Goal: Information Seeking & Learning: Learn about a topic

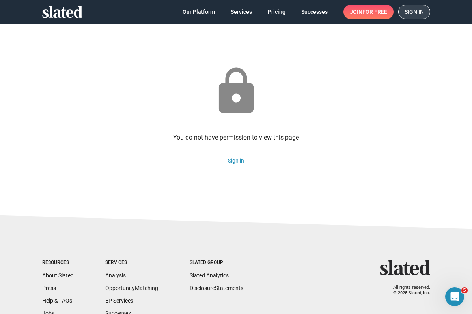
click at [412, 13] on span "Sign in" at bounding box center [414, 11] width 19 height 13
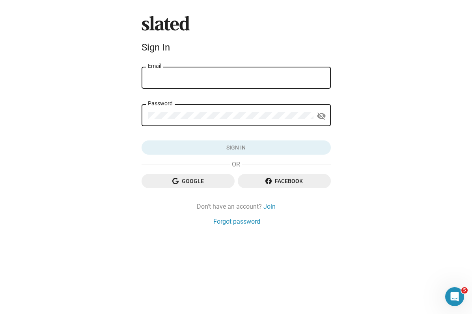
click at [259, 80] on input "Email" at bounding box center [236, 78] width 177 height 7
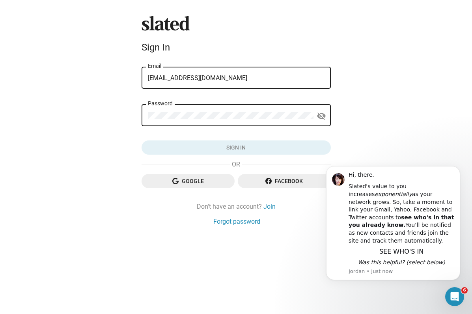
type input "[EMAIL_ADDRESS][DOMAIN_NAME]"
click at [472, 117] on com-1password-button at bounding box center [472, 157] width 0 height 314
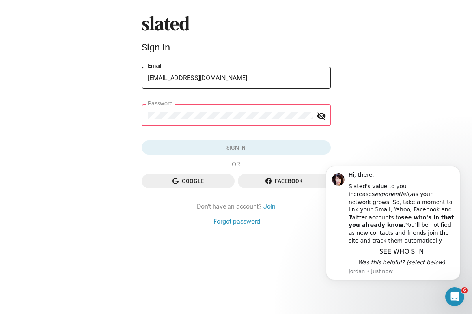
click at [472, 115] on com-1password-button at bounding box center [472, 157] width 0 height 314
click at [292, 120] on div "Password" at bounding box center [231, 114] width 166 height 23
click at [182, 103] on div "Password" at bounding box center [231, 114] width 166 height 23
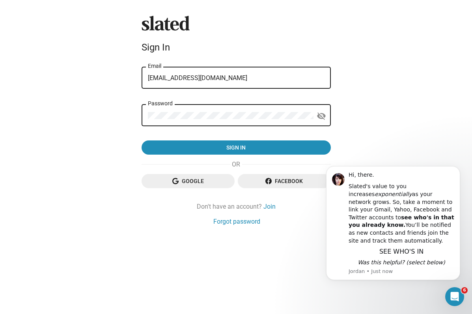
click at [378, 121] on div "Slated Sign In [EMAIL_ADDRESS][DOMAIN_NAME] Email Password visibility_off Sign …" at bounding box center [236, 157] width 472 height 314
click at [319, 116] on mat-icon "visibility_off" at bounding box center [321, 116] width 9 height 12
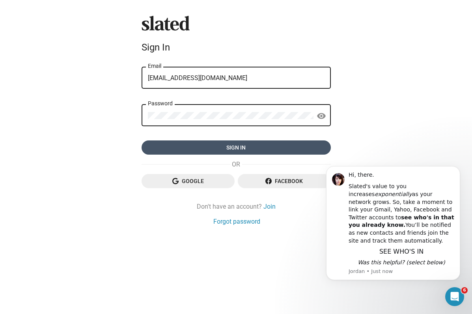
click at [291, 143] on span "Sign in" at bounding box center [236, 148] width 177 height 14
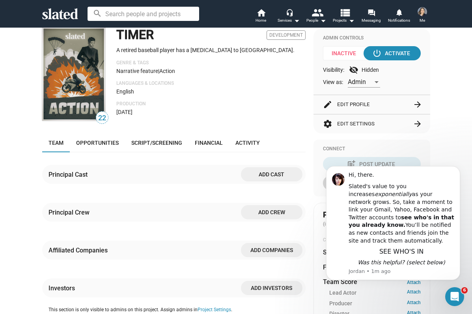
click at [456, 134] on div "check Create Project add Create Opportunities power_settings_new Activate Proje…" at bounding box center [236, 272] width 472 height 639
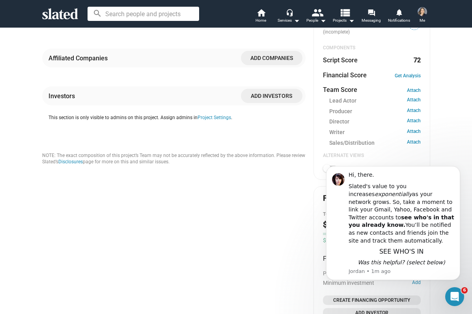
scroll to position [268, 0]
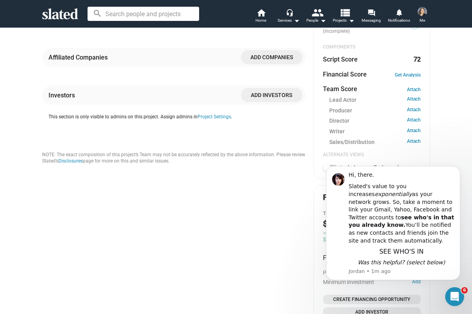
click at [267, 219] on div "22 TIMER Development A retired baseball player has a bad trip to Colombia. Genr…" at bounding box center [174, 107] width 264 height 543
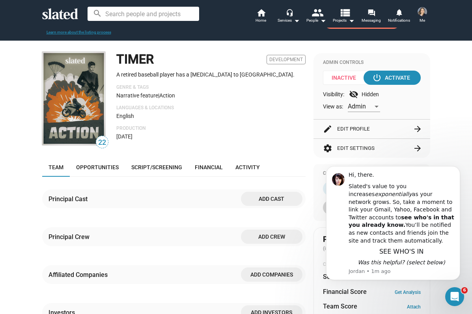
scroll to position [43, 0]
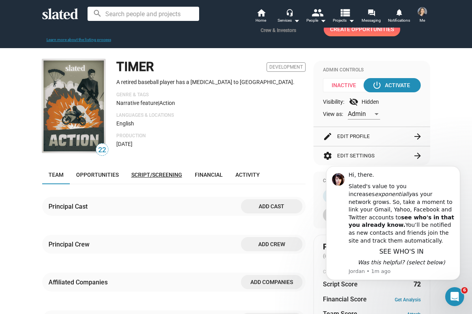
click at [164, 176] on span "Script/Screening" at bounding box center [156, 175] width 51 height 6
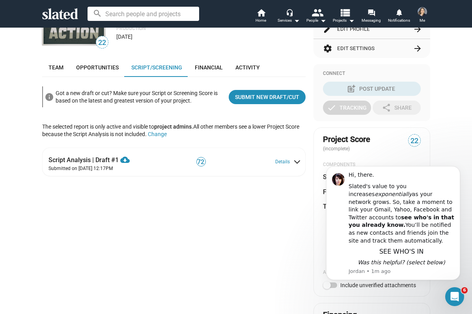
scroll to position [152, 0]
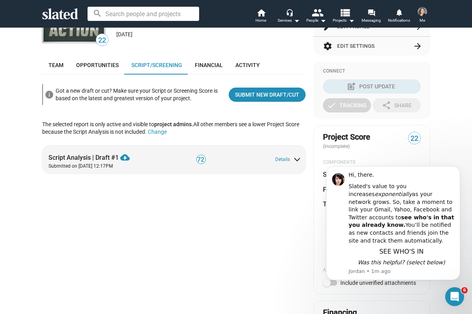
click at [256, 155] on div "72" at bounding box center [229, 159] width 69 height 13
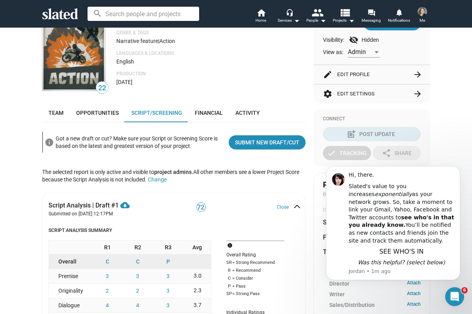
scroll to position [0, 0]
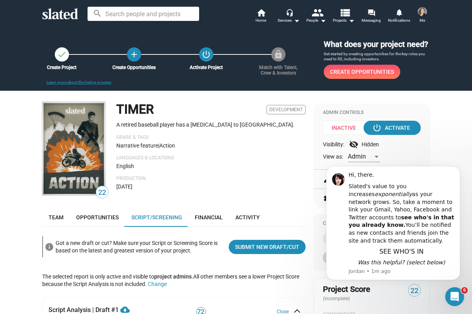
click at [458, 170] on icon "Dismiss notification" at bounding box center [458, 168] width 4 height 4
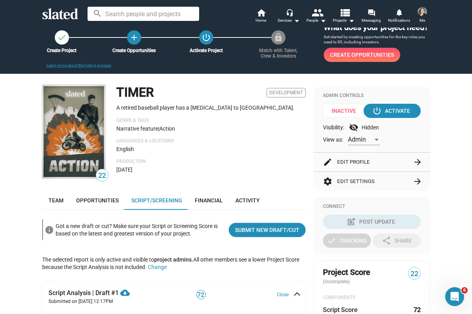
scroll to position [18, 0]
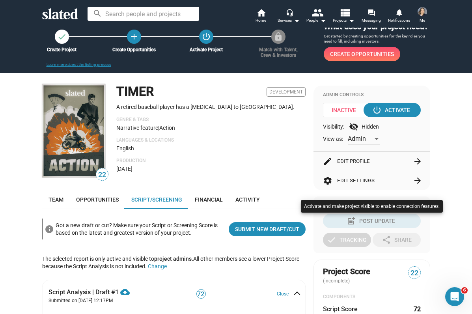
click at [457, 218] on div at bounding box center [236, 157] width 472 height 314
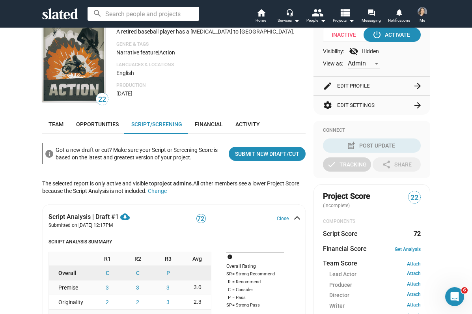
scroll to position [102, 0]
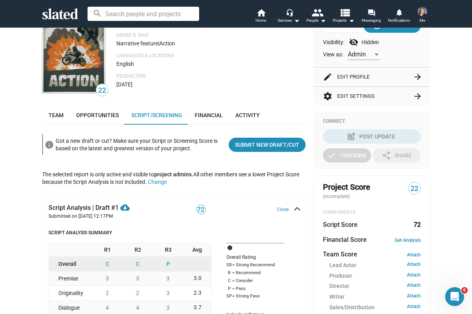
click at [363, 241] on dt "Financial Score" at bounding box center [345, 240] width 44 height 8
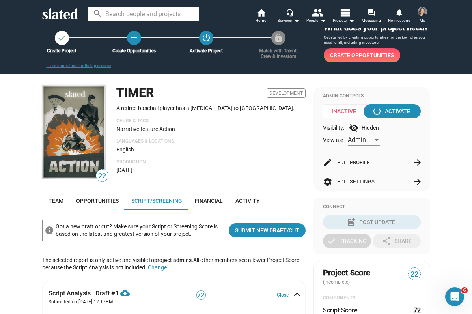
scroll to position [0, 0]
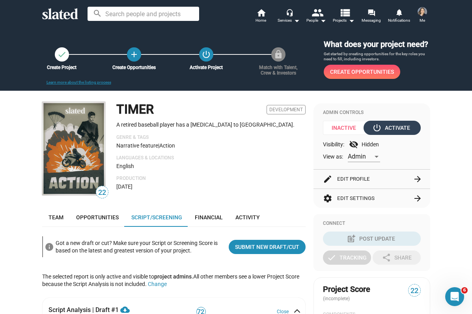
click at [394, 129] on div "power_settings_new Activate" at bounding box center [392, 128] width 36 height 14
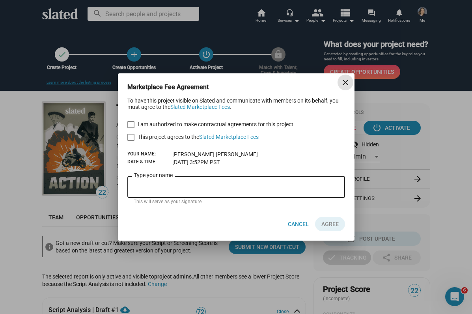
click at [343, 81] on mat-icon "close" at bounding box center [345, 82] width 9 height 9
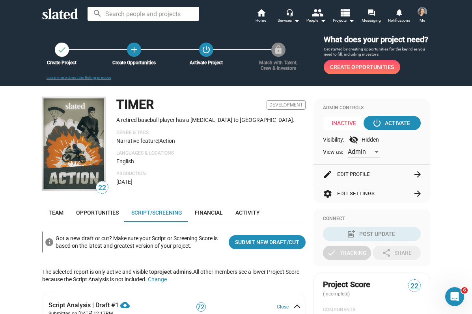
scroll to position [6, 0]
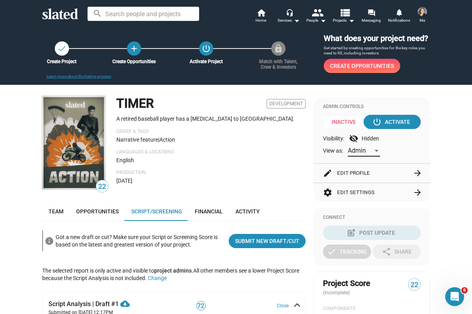
click at [367, 150] on div "Admin" at bounding box center [360, 151] width 25 height 8
click at [367, 150] on span "Admin" at bounding box center [364, 151] width 33 height 17
click at [275, 160] on div "English" at bounding box center [210, 160] width 189 height 6
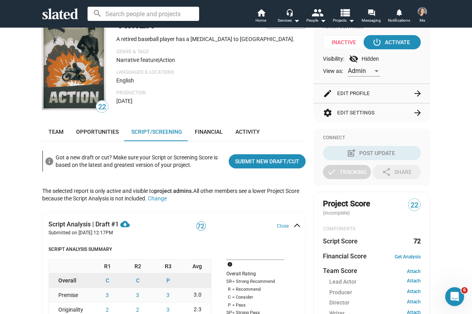
click at [230, 233] on div "Script Analysis | Draft #1 cloud_download Download PDF Submitted on Sep 23, 202…" at bounding box center [175, 225] width 253 height 21
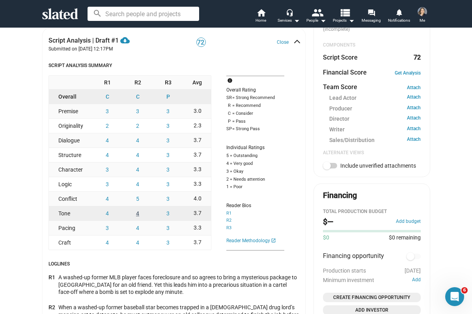
scroll to position [270, 0]
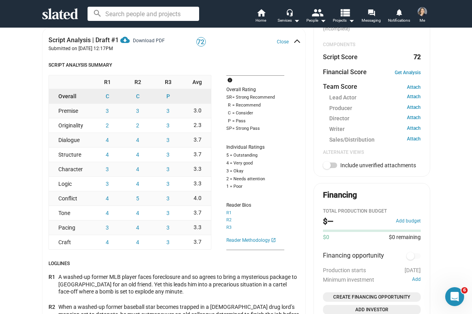
click at [127, 38] on mat-icon "cloud_download" at bounding box center [124, 39] width 9 height 9
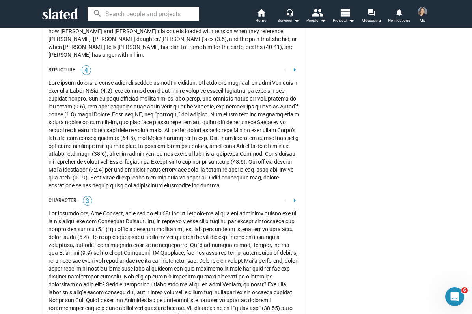
scroll to position [1745, 0]
